Goal: Task Accomplishment & Management: Manage account settings

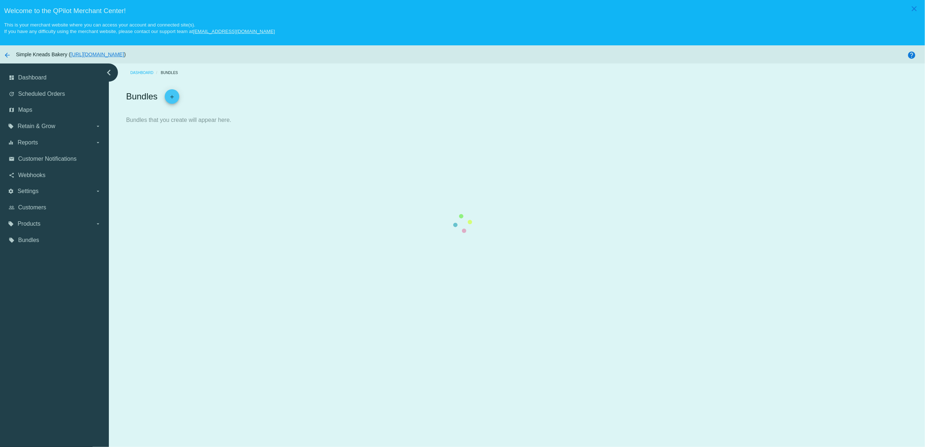
drag, startPoint x: 908, startPoint y: 9, endPoint x: 898, endPoint y: 13, distance: 10.9
click at [126, 129] on div at bounding box center [126, 129] width 0 height 0
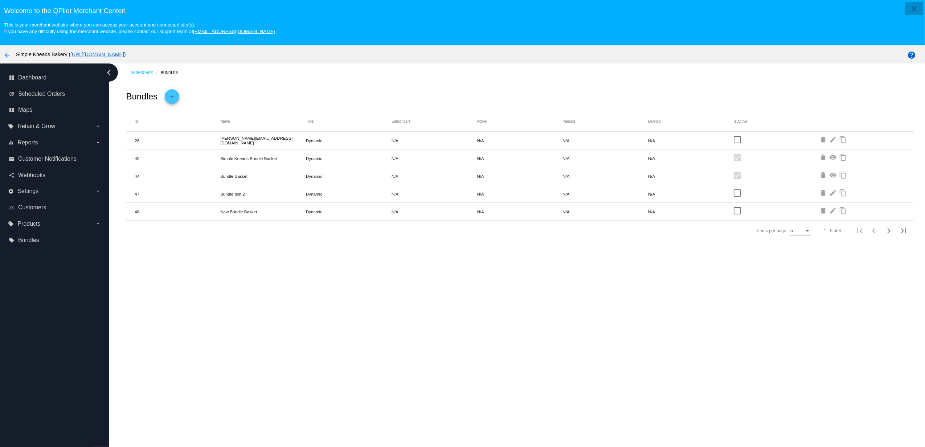
click at [905, 9] on button "close" at bounding box center [914, 8] width 18 height 13
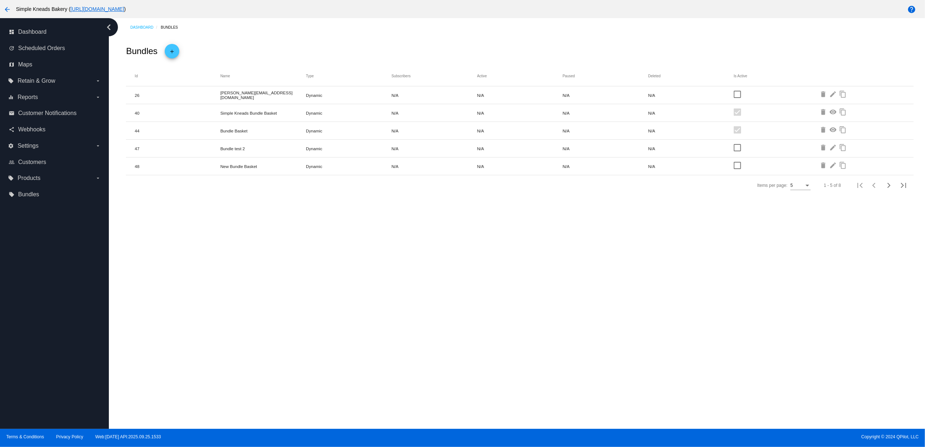
click at [9, 11] on mat-icon "arrow_back" at bounding box center [7, 9] width 9 height 9
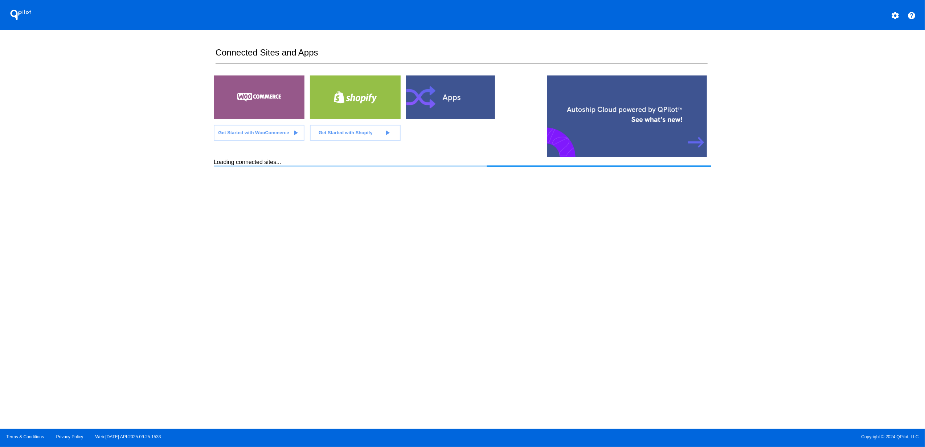
click at [895, 12] on mat-icon "settings" at bounding box center [895, 15] width 9 height 9
click at [863, 62] on button "person Log out" at bounding box center [868, 53] width 70 height 17
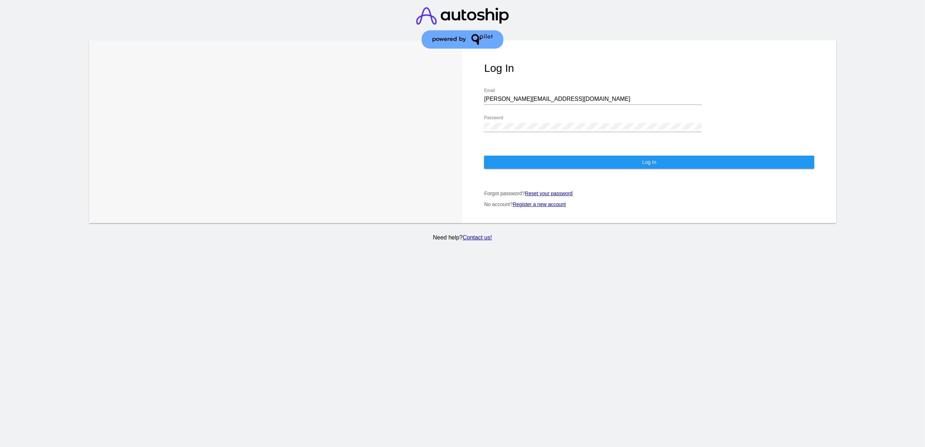
click at [543, 89] on div "[PERSON_NAME][EMAIL_ADDRESS][DOMAIN_NAME] Email" at bounding box center [593, 97] width 218 height 16
click at [546, 89] on div "[PERSON_NAME][EMAIL_ADDRESS][DOMAIN_NAME] Email" at bounding box center [593, 97] width 218 height 16
paste input "[EMAIL_ADDRESS][DOMAIN_NAME]"
paste input
type input "[EMAIL_ADDRESS][DOMAIN_NAME]"
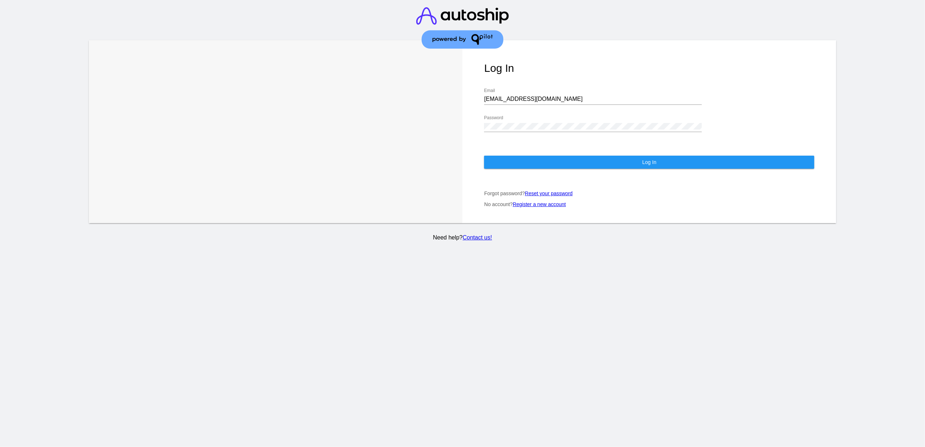
click at [563, 124] on div "Password" at bounding box center [593, 124] width 218 height 16
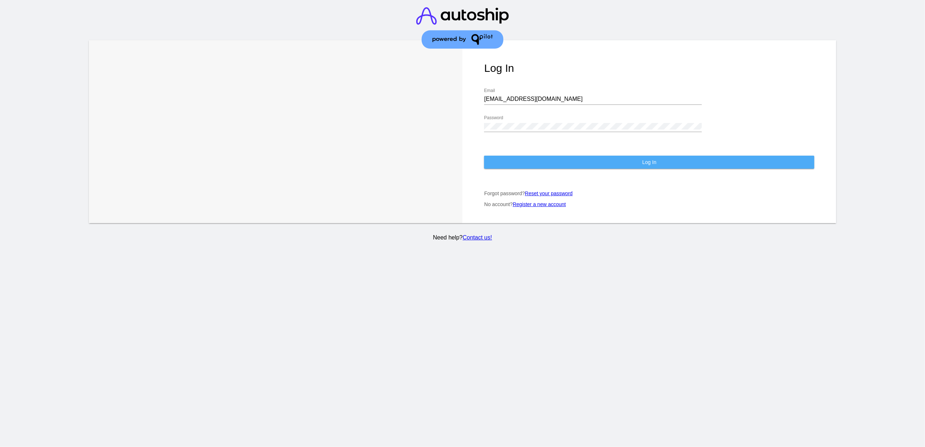
click at [488, 156] on button "Log In" at bounding box center [649, 162] width 330 height 13
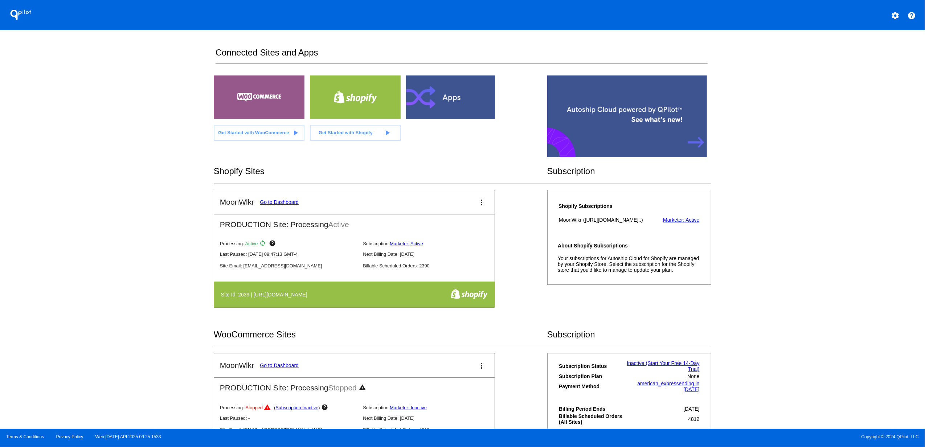
click at [440, 103] on div at bounding box center [451, 97] width 91 height 44
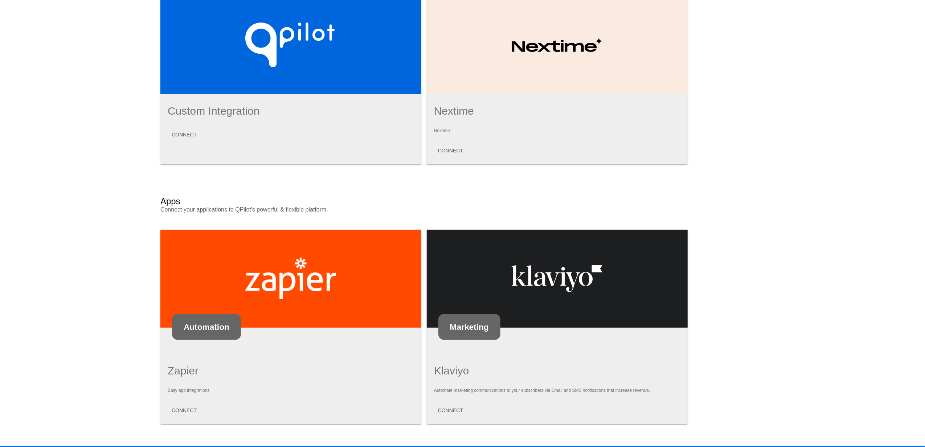
scroll to position [281, 0]
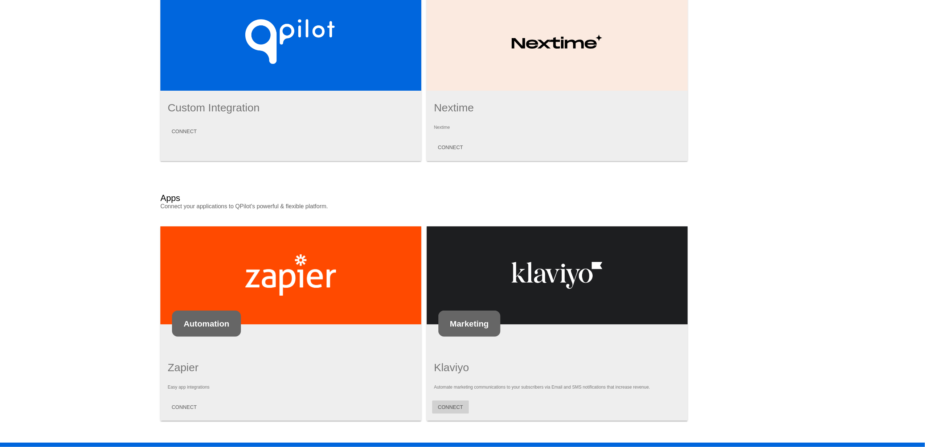
click at [439, 404] on span "CONNECT" at bounding box center [450, 407] width 25 height 6
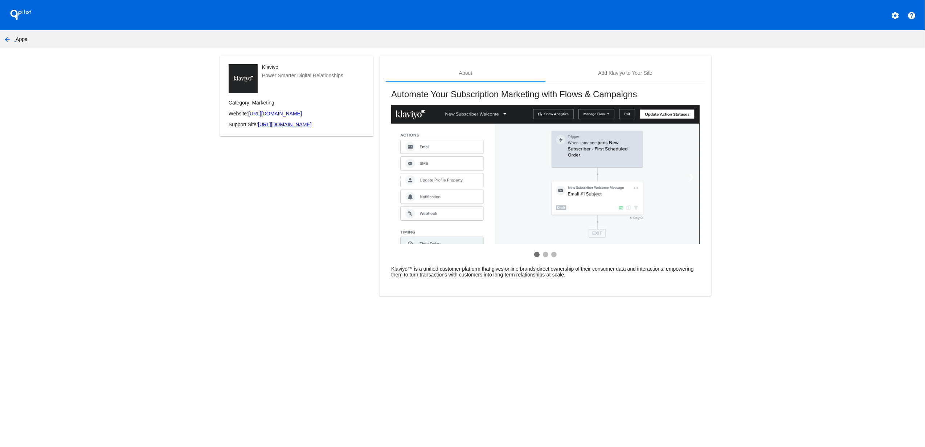
click at [620, 60] on mat-card "About Add Klaviyo to Your Site Automate Your Subscription Marketing with Flows …" at bounding box center [545, 176] width 332 height 241
click at [621, 70] on div "Add Klaviyo to Your Site" at bounding box center [625, 73] width 54 height 6
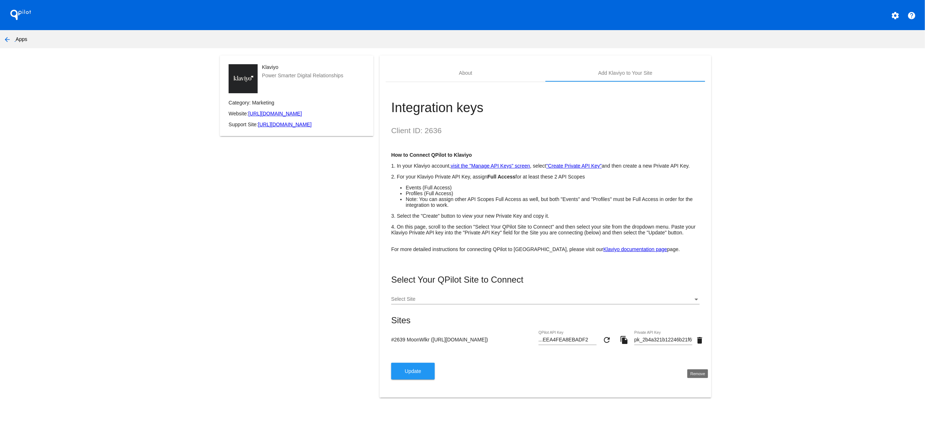
click at [699, 345] on mat-icon "delete" at bounding box center [699, 340] width 9 height 9
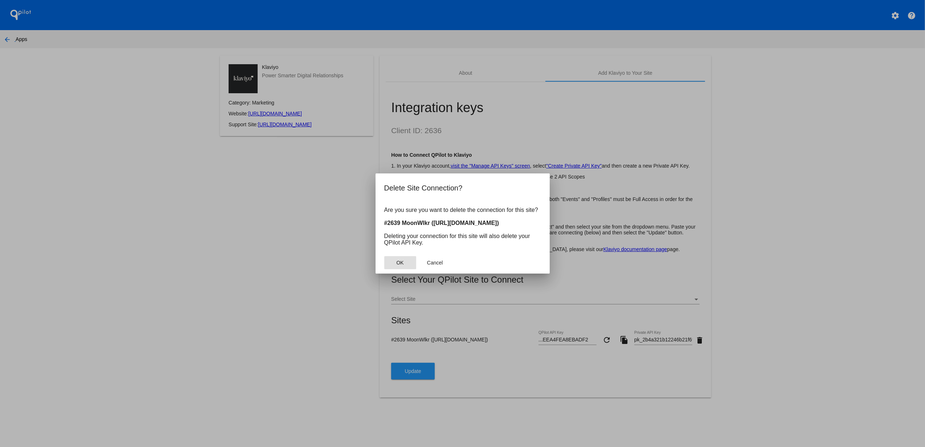
click at [402, 262] on span "OK" at bounding box center [399, 263] width 7 height 6
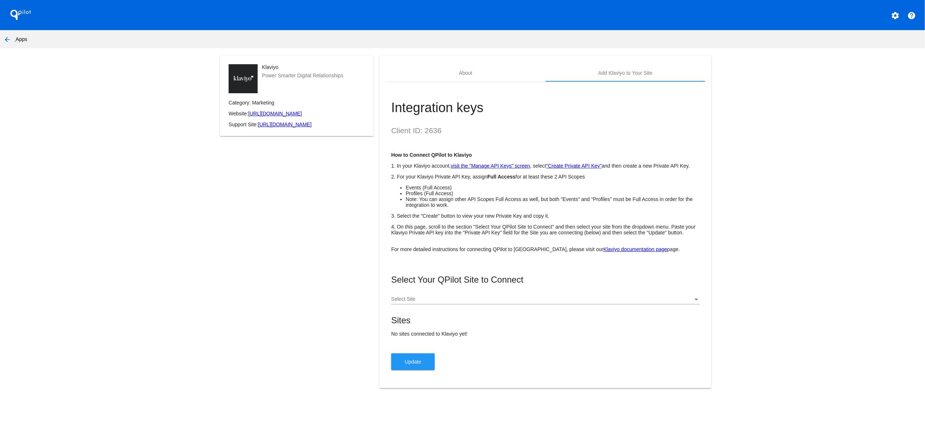
click at [468, 302] on div at bounding box center [542, 299] width 302 height 6
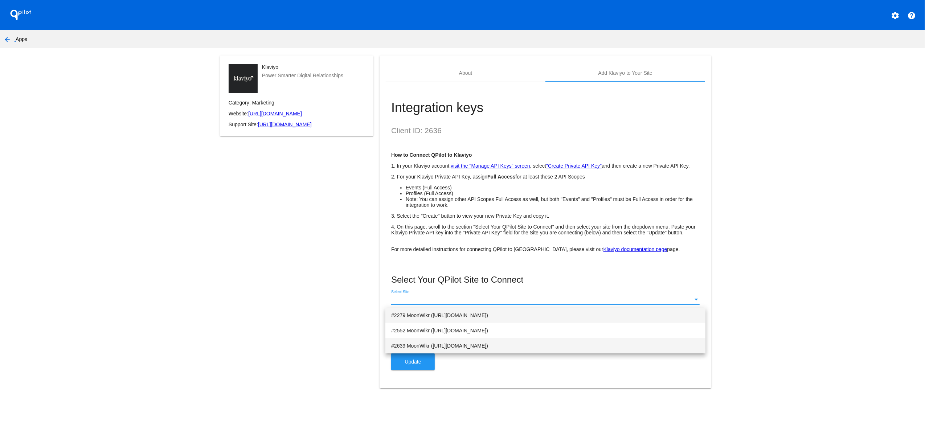
click at [476, 342] on span "#2639 MoonWlkr ([URL][DOMAIN_NAME])" at bounding box center [545, 345] width 308 height 15
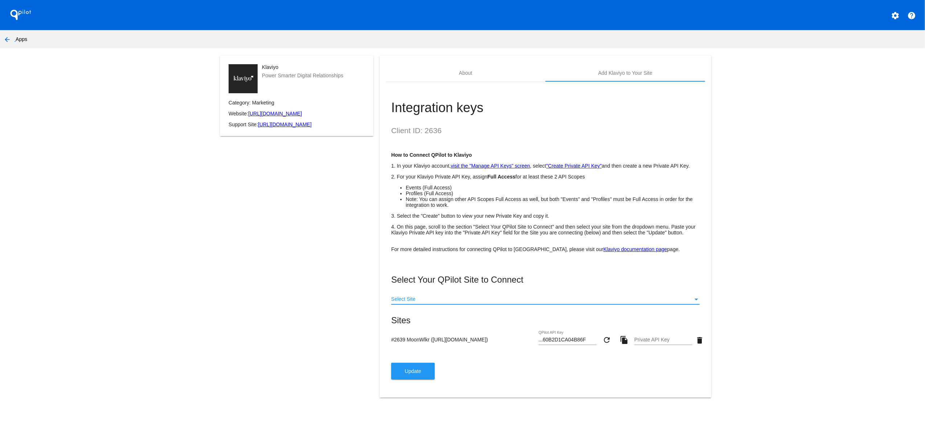
click at [653, 343] on input "Private API Key" at bounding box center [663, 340] width 58 height 6
paste input "Y5@GzF4MejV85uE"
type input "Y5@GzF4MejV85uE"
drag, startPoint x: 647, startPoint y: 357, endPoint x: 647, endPoint y: 362, distance: 4.4
click at [647, 343] on input "Private API Key" at bounding box center [663, 340] width 58 height 6
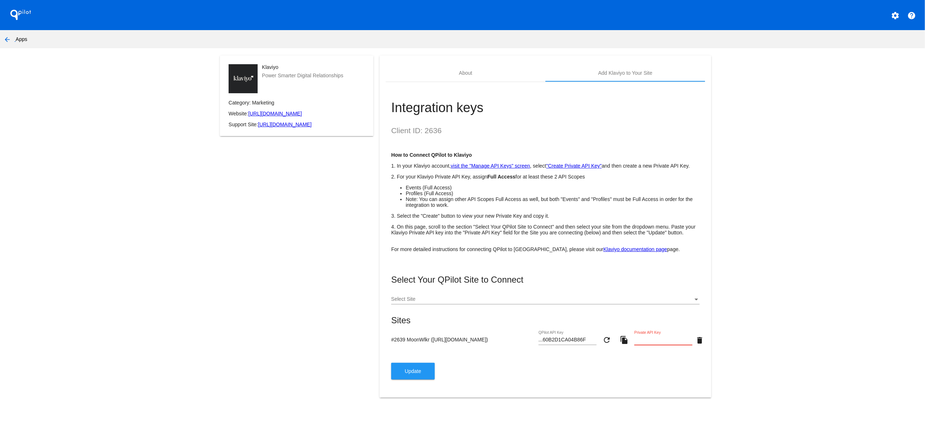
paste input "pk_3516e197b6d258eaed0a4615880ccc00df"
type input "pk_3516e197b6d258eaed0a4615880ccc00df"
click at [407, 374] on span "Update" at bounding box center [413, 371] width 16 height 6
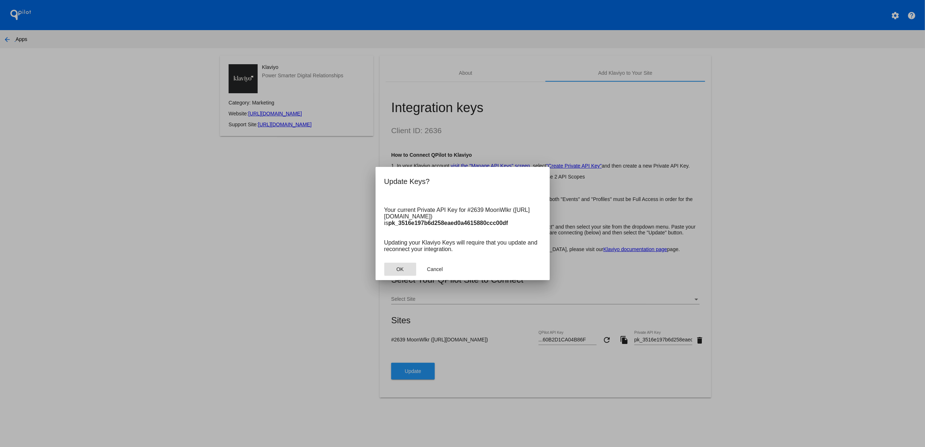
click at [406, 266] on button "OK" at bounding box center [400, 269] width 32 height 13
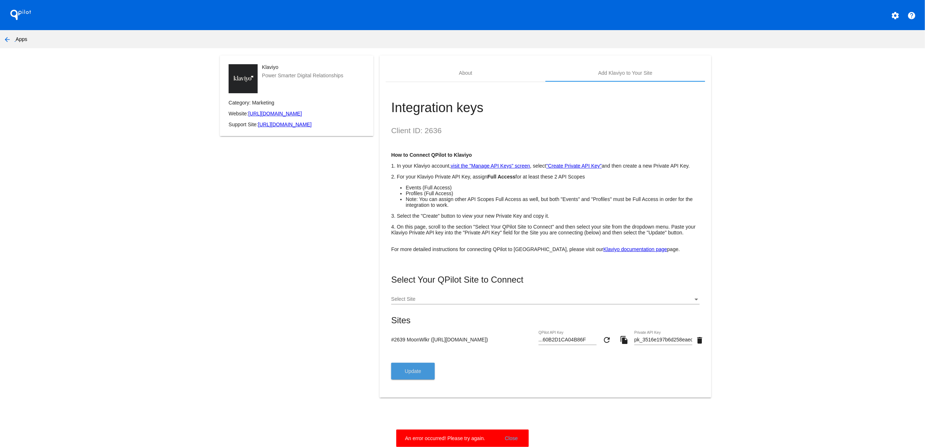
click at [430, 379] on button "Update" at bounding box center [413, 371] width 44 height 17
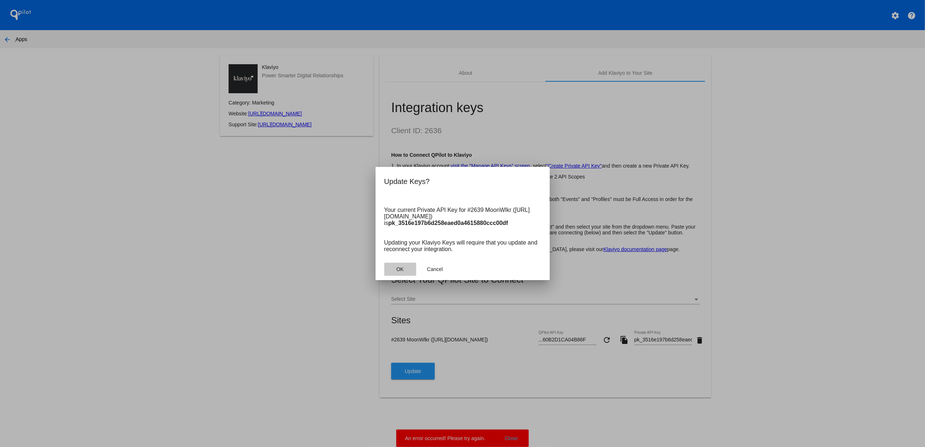
click at [401, 268] on span "OK" at bounding box center [399, 269] width 7 height 6
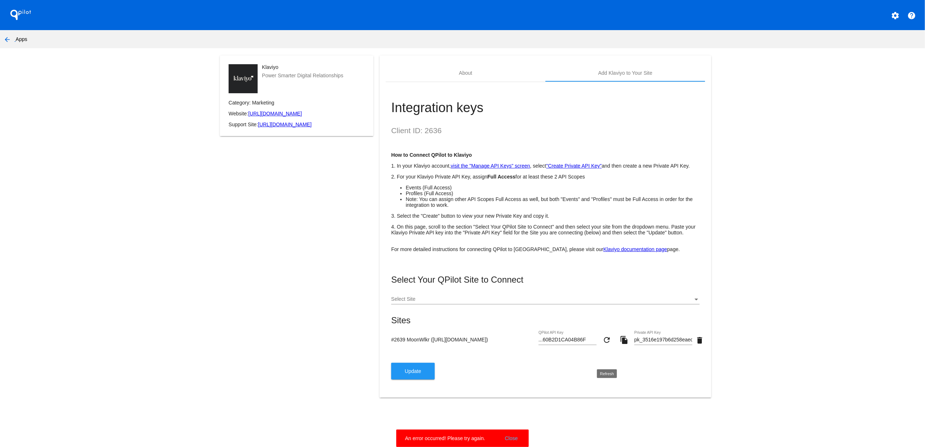
click at [610, 344] on mat-icon "refresh" at bounding box center [606, 340] width 9 height 9
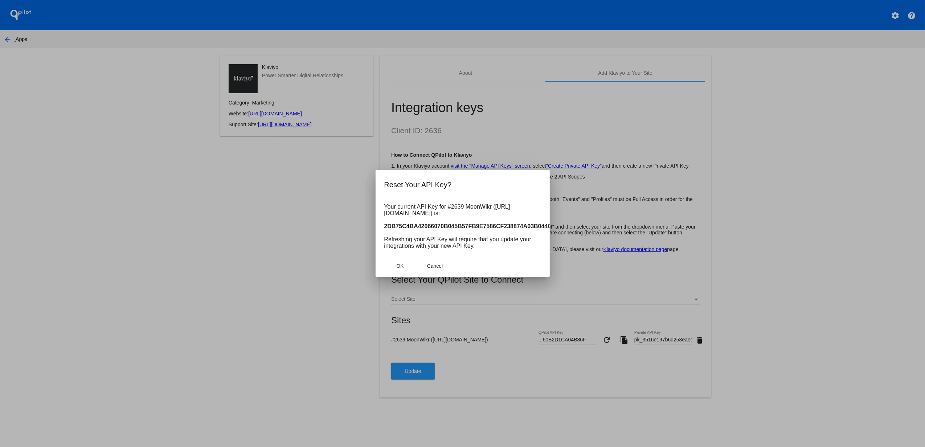
scroll to position [0, 54]
click at [405, 272] on button "OK" at bounding box center [400, 265] width 32 height 13
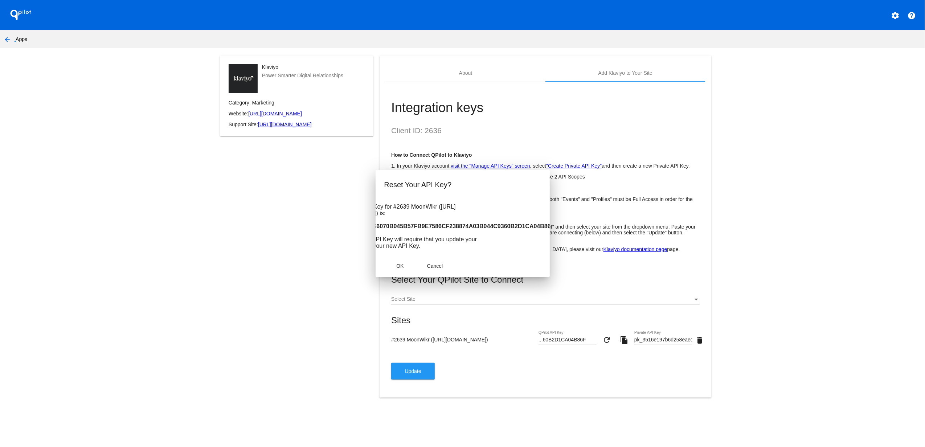
type input "...230AF36A4CF3D0"
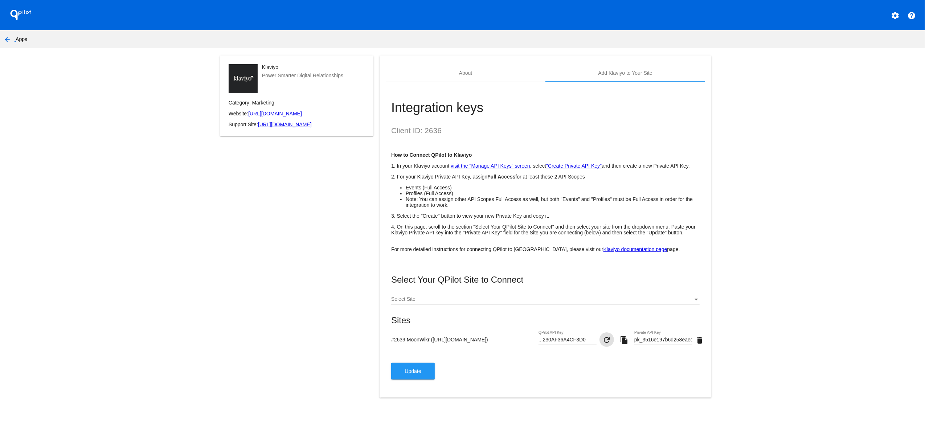
click at [699, 345] on mat-icon "delete" at bounding box center [699, 340] width 9 height 9
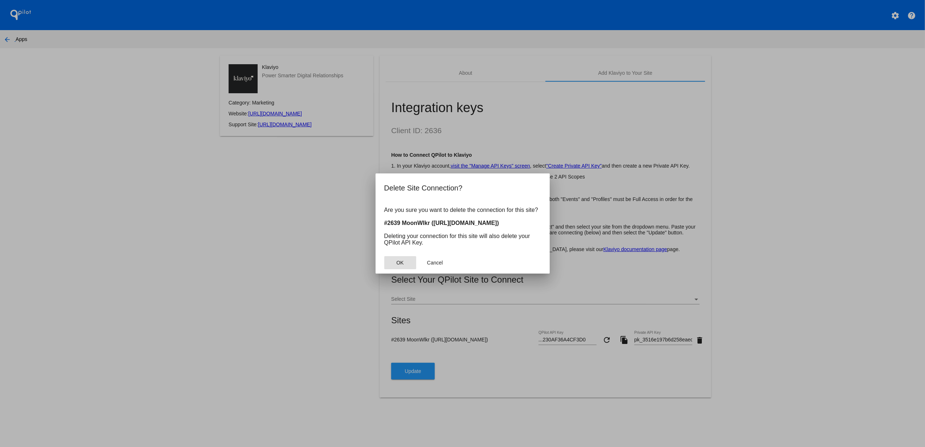
click at [402, 263] on span "OK" at bounding box center [399, 263] width 7 height 6
